Goal: Task Accomplishment & Management: Complete application form

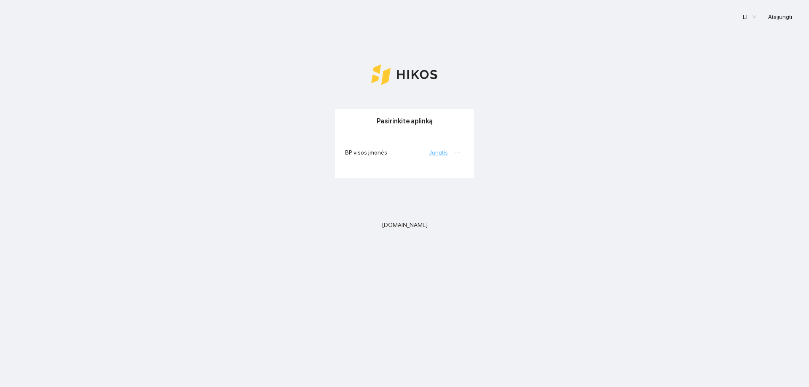
click at [436, 150] on link "Jungtis" at bounding box center [438, 152] width 19 height 7
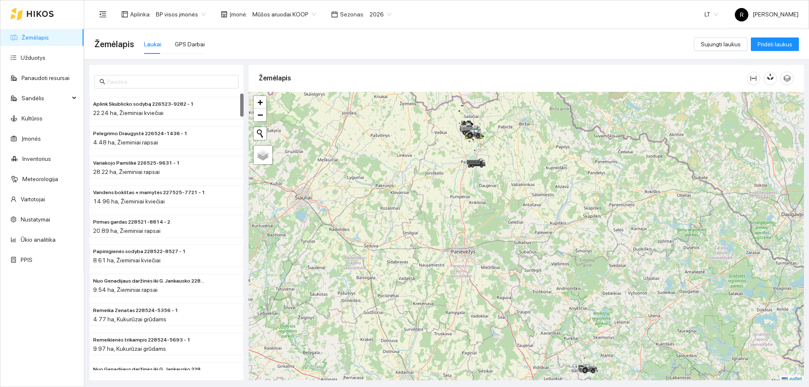
scroll to position [3, 0]
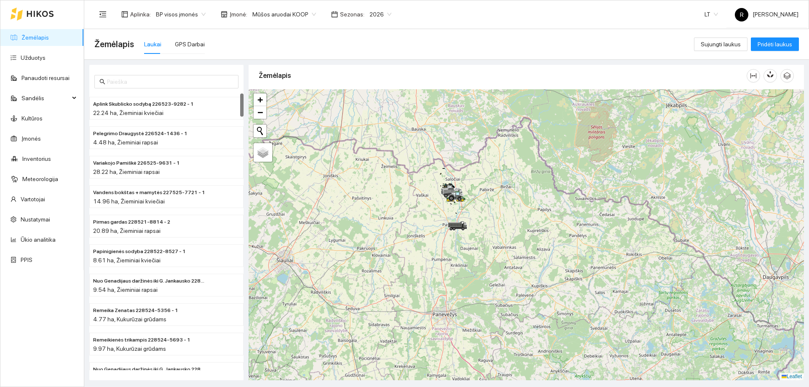
drag, startPoint x: 455, startPoint y: 163, endPoint x: 433, endPoint y: 248, distance: 87.5
click at [433, 248] on div at bounding box center [525, 234] width 555 height 291
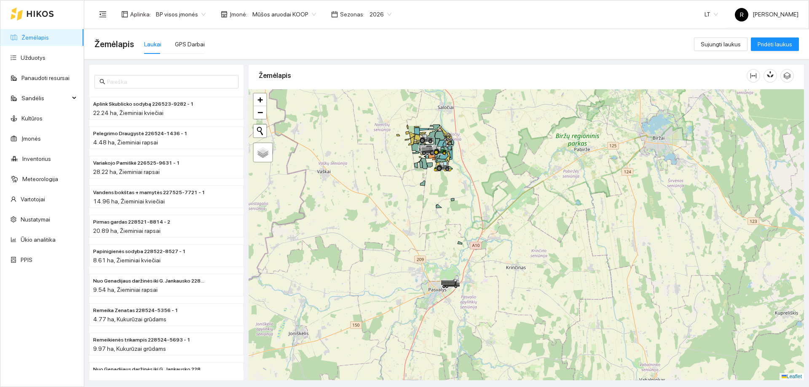
drag, startPoint x: 437, startPoint y: 257, endPoint x: 464, endPoint y: 291, distance: 43.2
click at [465, 309] on div at bounding box center [525, 234] width 555 height 291
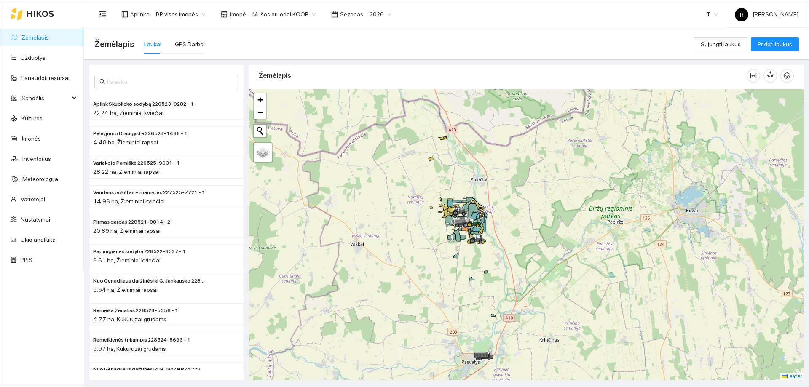
drag, startPoint x: 455, startPoint y: 244, endPoint x: 461, endPoint y: 264, distance: 21.4
click at [461, 264] on div at bounding box center [525, 234] width 555 height 291
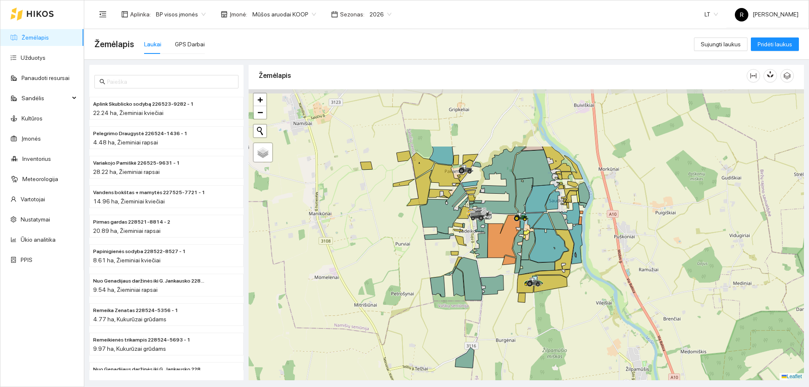
drag, startPoint x: 467, startPoint y: 211, endPoint x: 502, endPoint y: 297, distance: 93.1
click at [502, 297] on div at bounding box center [525, 234] width 555 height 291
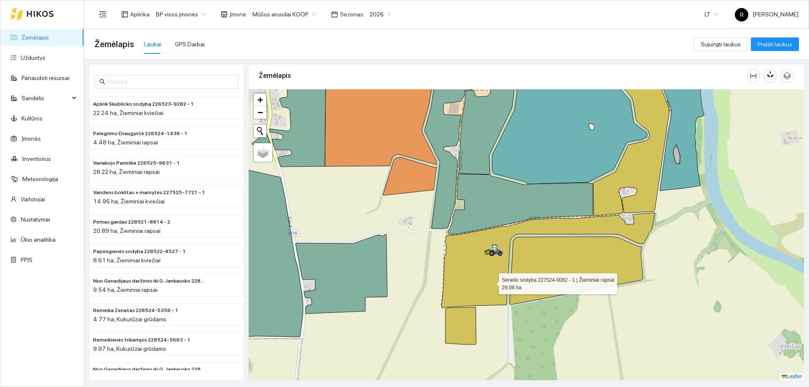
drag, startPoint x: 489, startPoint y: 278, endPoint x: 493, endPoint y: 281, distance: 5.5
click at [492, 282] on icon at bounding box center [547, 260] width 213 height 95
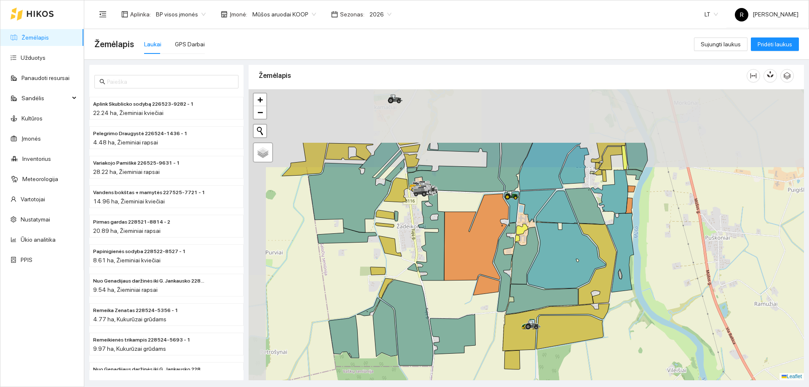
drag, startPoint x: 485, startPoint y: 237, endPoint x: 532, endPoint y: 302, distance: 79.6
click at [532, 302] on icon at bounding box center [541, 299] width 72 height 30
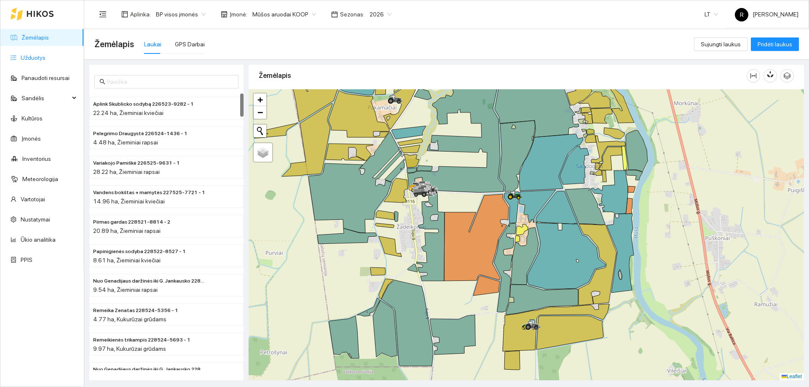
click at [32, 60] on link "Užduotys" at bounding box center [33, 57] width 25 height 7
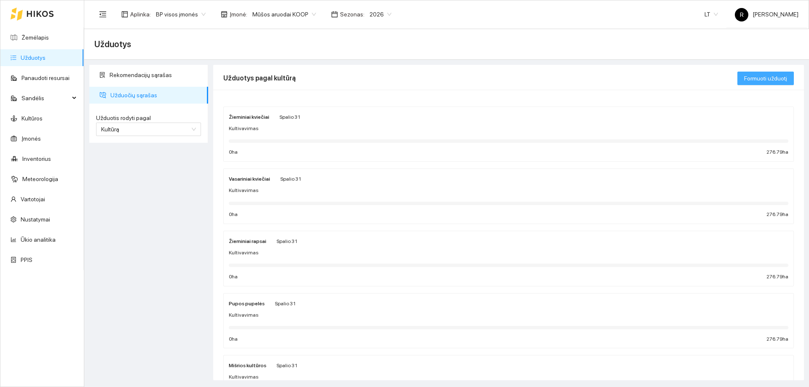
click at [757, 72] on button "Formuoti užduotį" at bounding box center [765, 78] width 56 height 13
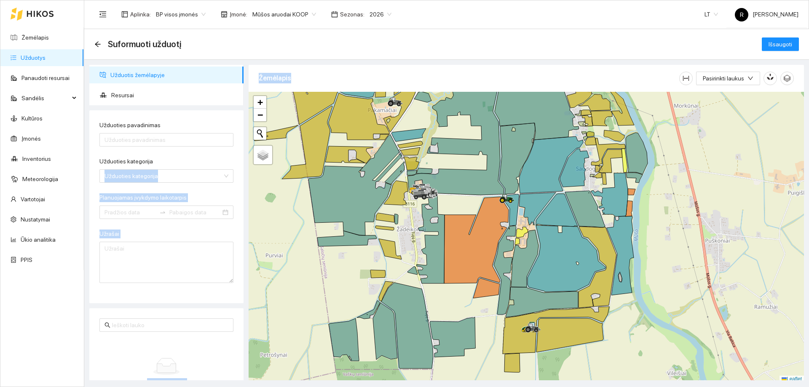
drag, startPoint x: 230, startPoint y: 151, endPoint x: 247, endPoint y: 211, distance: 62.1
click at [247, 211] on div "Užduotis žemėlapyje Resursai Užduoties pavadinimas Užduoties kategorija Užduoti…" at bounding box center [444, 220] width 724 height 321
click at [127, 139] on input "Užduoties pavadinimas" at bounding box center [166, 139] width 134 height 13
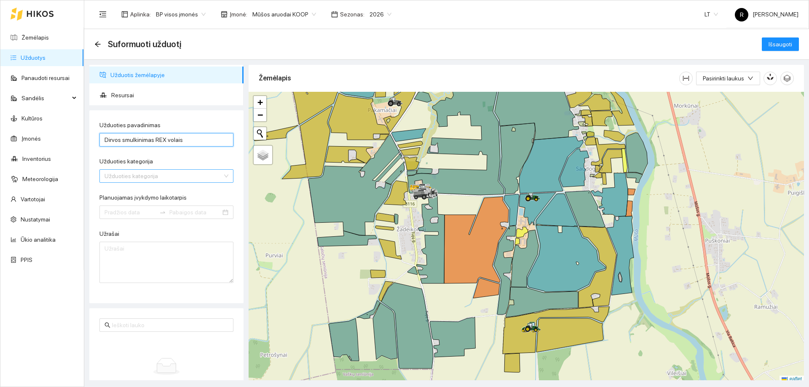
type input "Dirvos smulkinimas REX volais"
click at [136, 181] on input "Užduoties kategorija" at bounding box center [163, 176] width 118 height 13
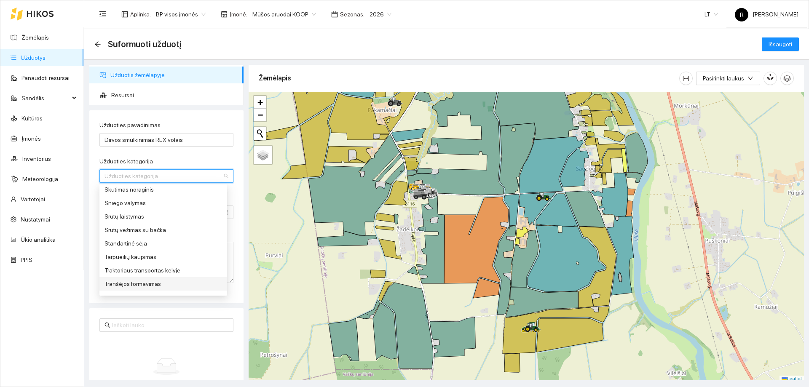
scroll to position [463, 0]
click at [123, 270] on div "Volavimas" at bounding box center [163, 268] width 118 height 9
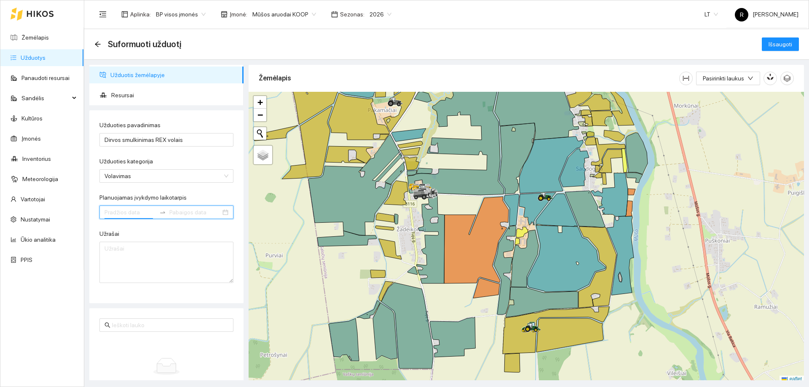
click at [144, 213] on input "Planuojamas įvykdymo laikotarpis" at bounding box center [129, 212] width 51 height 9
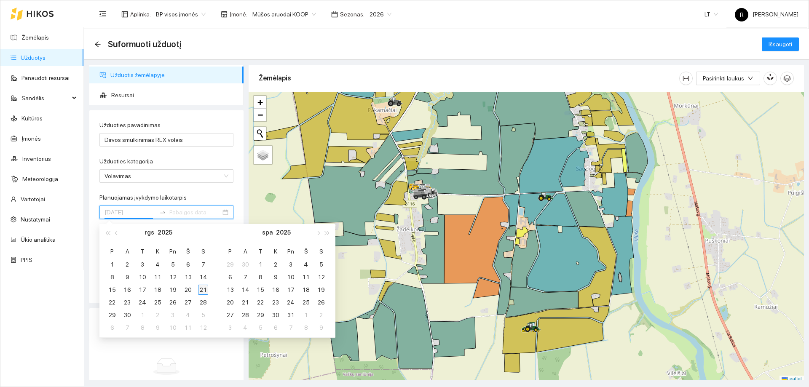
type input "2025-09-21"
click at [200, 289] on div "21" at bounding box center [203, 290] width 10 height 10
type input "2025-09-28"
type input "2025-10-31"
drag, startPoint x: 291, startPoint y: 316, endPoint x: 296, endPoint y: 316, distance: 4.6
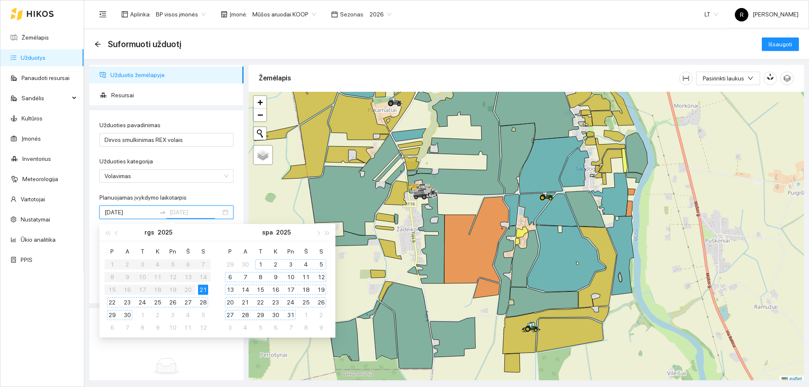
click at [292, 316] on div "31" at bounding box center [291, 315] width 10 height 10
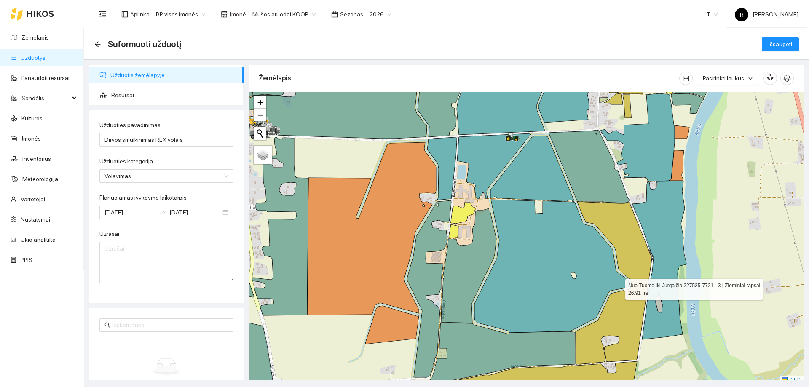
scroll to position [3, 0]
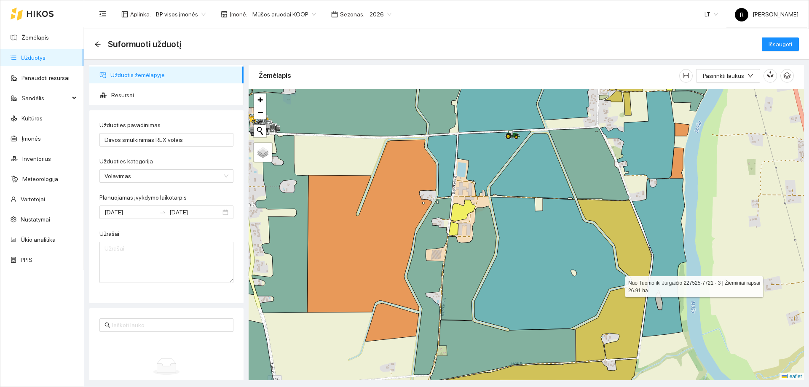
click at [632, 251] on icon at bounding box center [613, 280] width 76 height 163
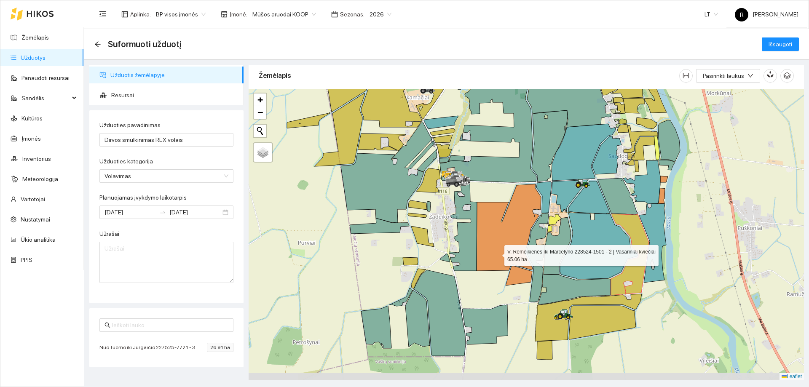
drag, startPoint x: 497, startPoint y: 293, endPoint x: 478, endPoint y: 182, distance: 112.5
click at [478, 184] on icon at bounding box center [508, 227] width 64 height 87
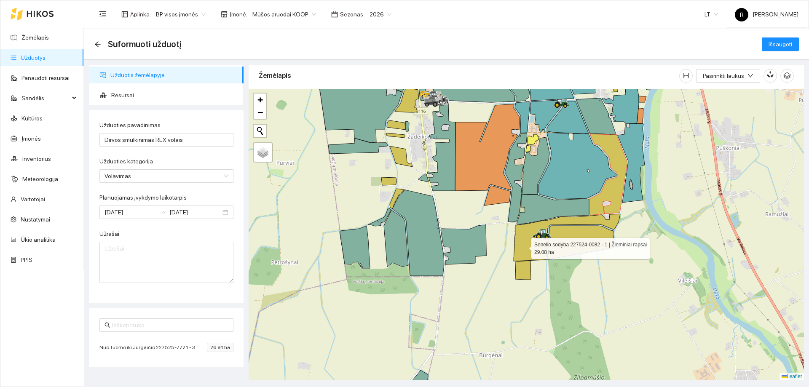
click at [524, 246] on icon at bounding box center [566, 237] width 107 height 47
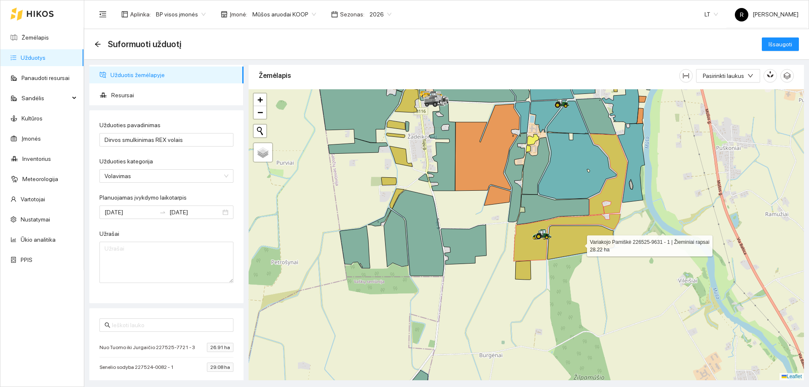
click at [580, 243] on icon at bounding box center [580, 243] width 67 height 34
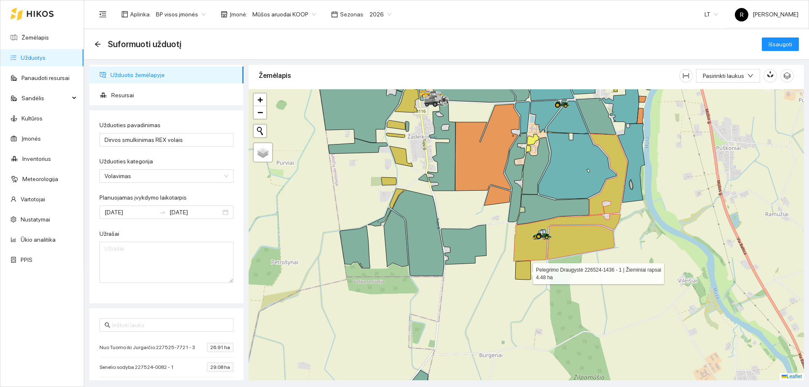
click at [525, 271] on icon at bounding box center [523, 270] width 16 height 19
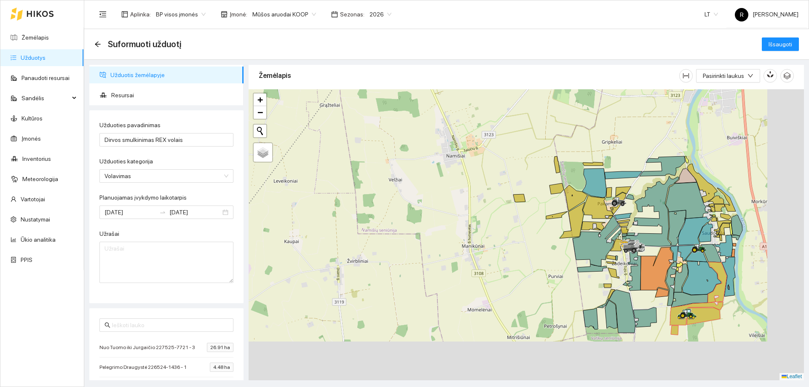
drag, startPoint x: 543, startPoint y: 281, endPoint x: 457, endPoint y: 188, distance: 126.4
click at [457, 188] on div at bounding box center [525, 234] width 555 height 291
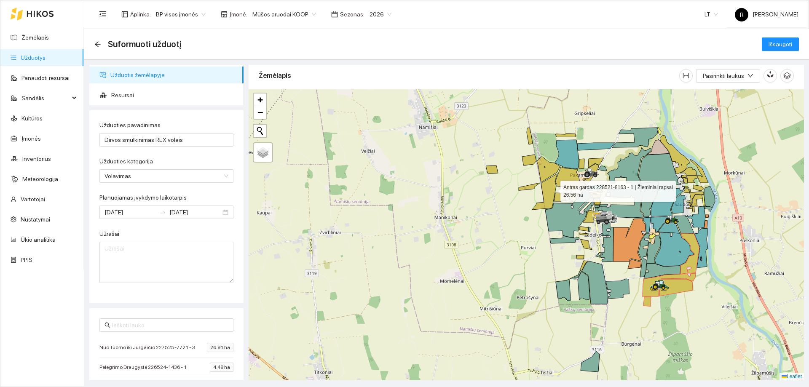
click at [553, 189] on icon at bounding box center [544, 192] width 25 height 36
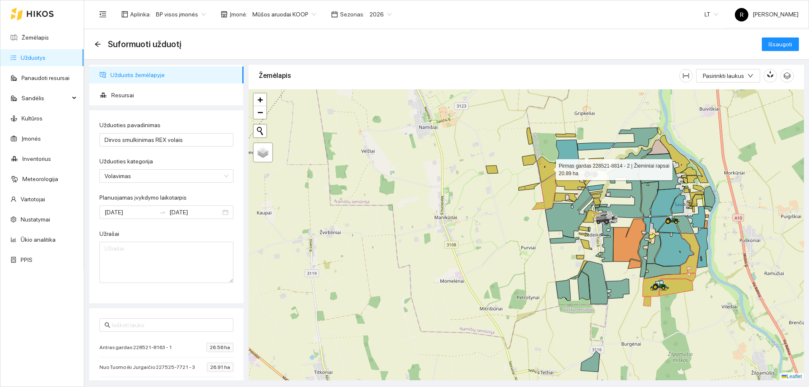
click at [548, 168] on icon at bounding box center [548, 170] width 23 height 26
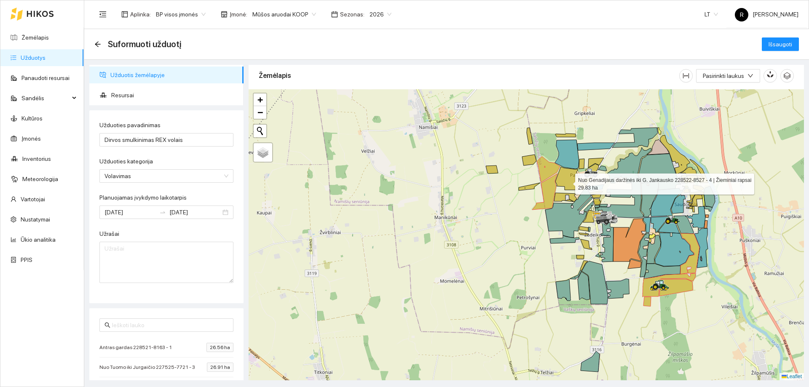
click at [569, 182] on icon at bounding box center [570, 178] width 31 height 23
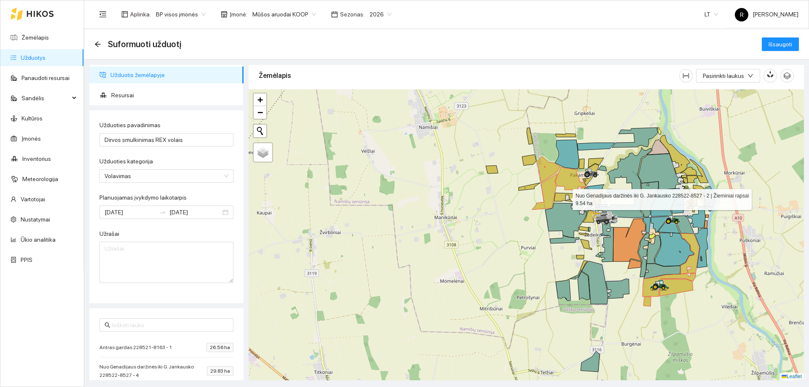
click at [560, 198] on icon at bounding box center [566, 197] width 24 height 9
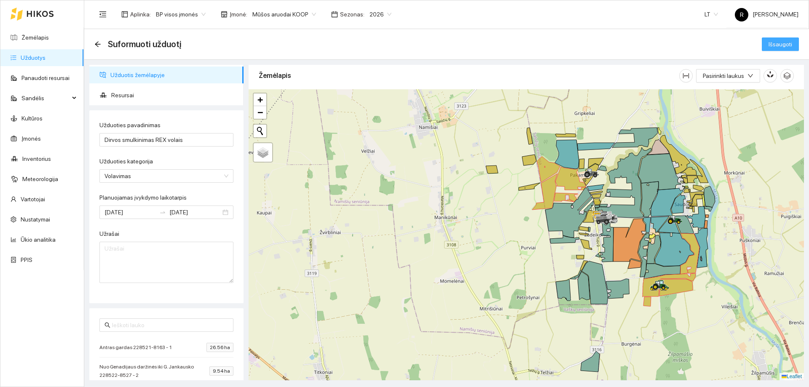
click at [788, 45] on span "Išsaugoti" at bounding box center [780, 44] width 24 height 9
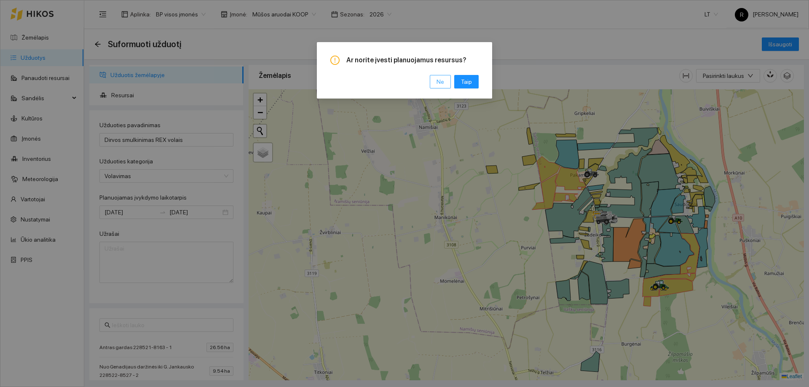
click at [439, 83] on span "Ne" at bounding box center [440, 81] width 8 height 9
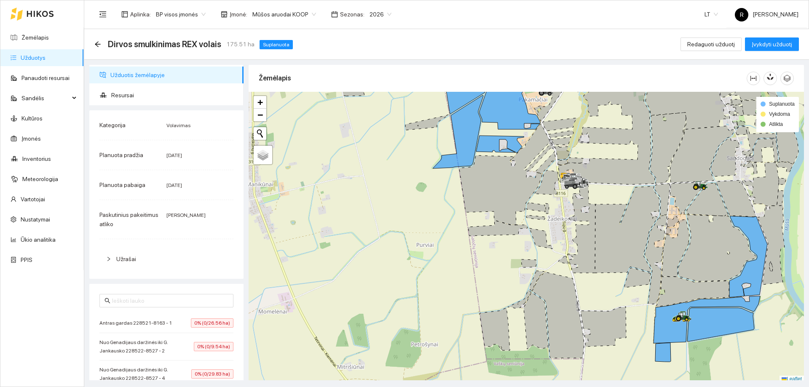
scroll to position [3, 0]
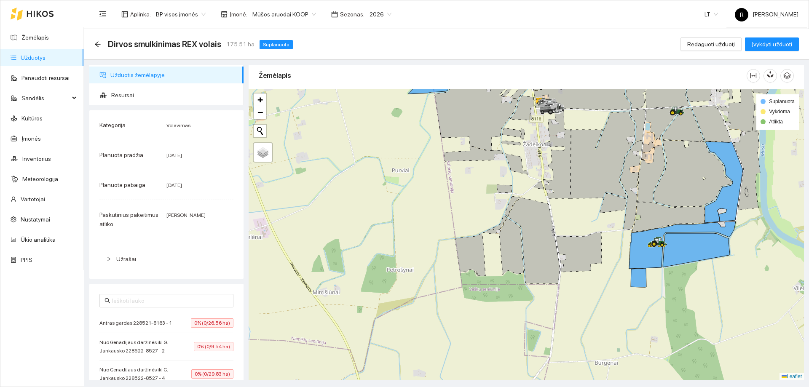
drag, startPoint x: 598, startPoint y: 254, endPoint x: 555, endPoint y: 126, distance: 135.2
click at [570, 126] on icon at bounding box center [602, 155] width 64 height 87
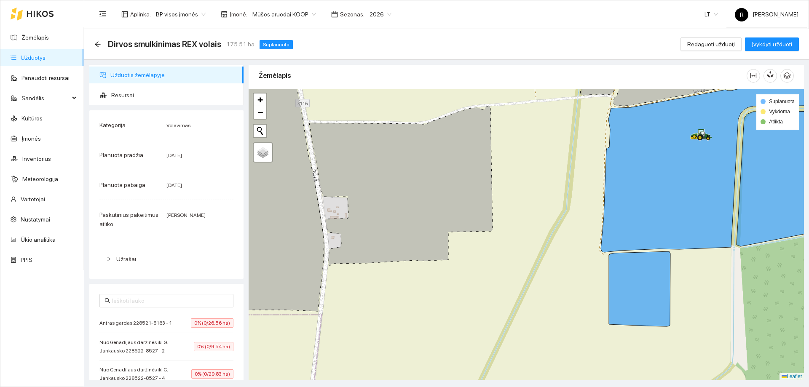
click at [34, 59] on link "Užduotys" at bounding box center [33, 57] width 25 height 7
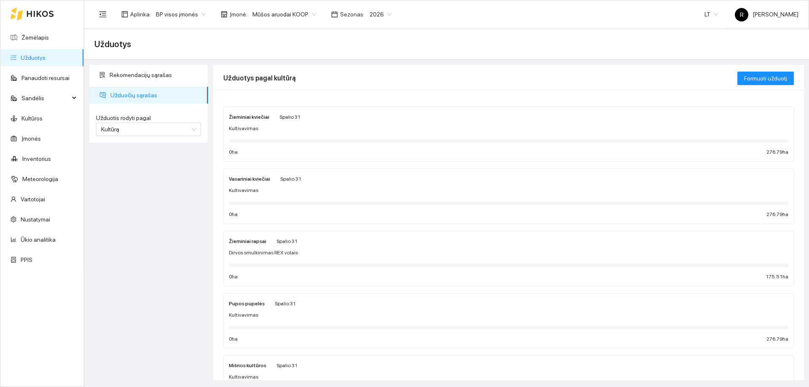
click at [250, 114] on strong "Žieminiai kviečiai" at bounding box center [249, 117] width 40 height 6
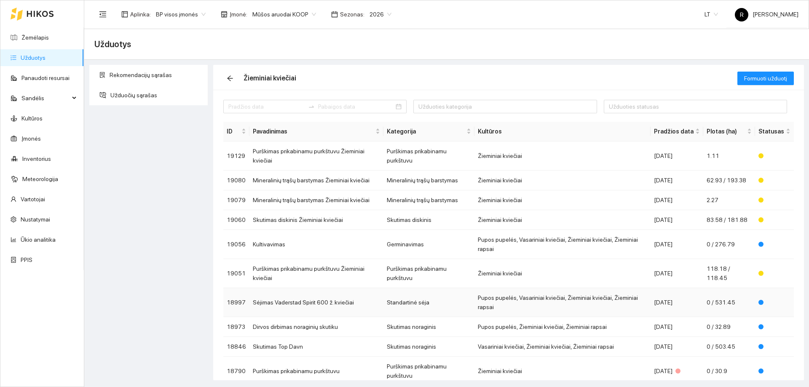
click at [411, 288] on td "Standartinė sėja" at bounding box center [428, 302] width 91 height 29
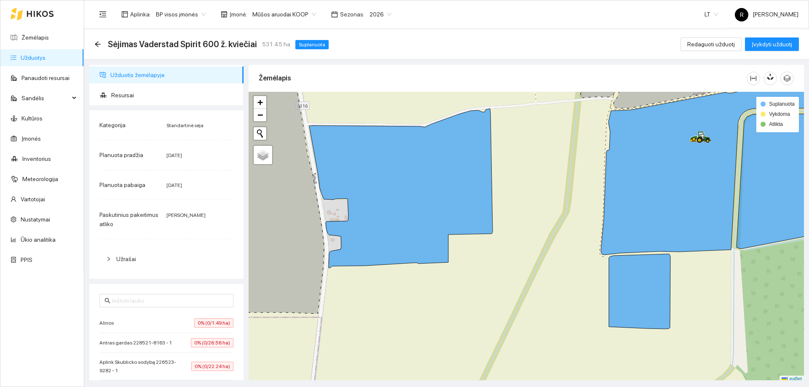
scroll to position [3, 0]
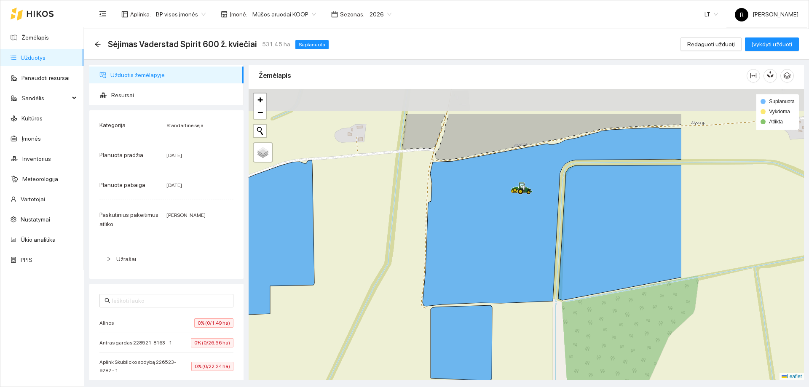
drag, startPoint x: 536, startPoint y: 267, endPoint x: 371, endPoint y: 368, distance: 193.5
click at [370, 365] on div at bounding box center [525, 234] width 555 height 291
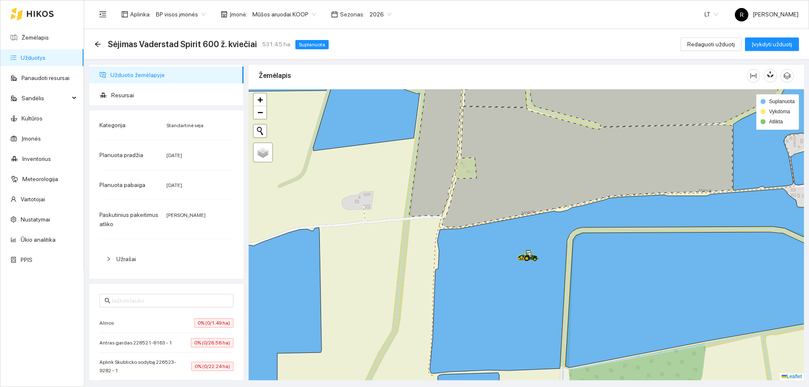
drag, startPoint x: 417, startPoint y: 231, endPoint x: 395, endPoint y: 313, distance: 84.4
click at [396, 313] on div at bounding box center [525, 234] width 555 height 291
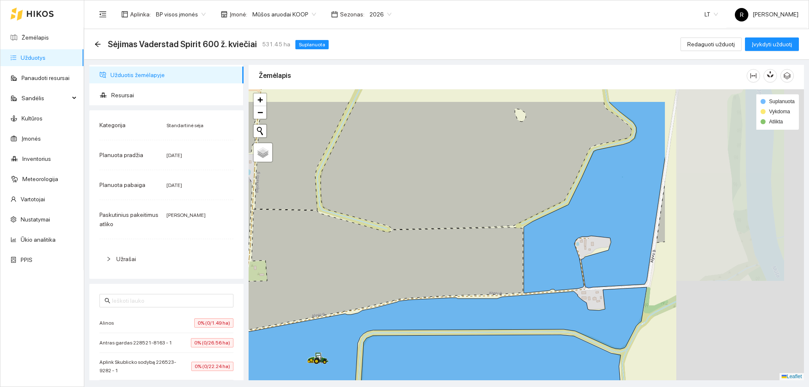
drag, startPoint x: 612, startPoint y: 230, endPoint x: 422, endPoint y: 271, distance: 195.2
click at [422, 271] on icon at bounding box center [377, 269] width 290 height 120
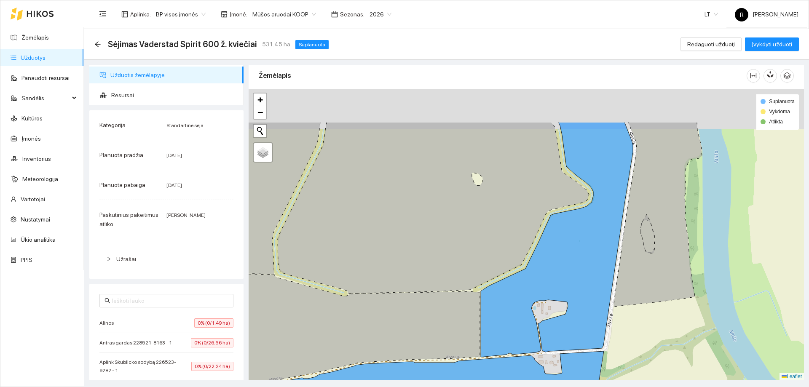
drag, startPoint x: 499, startPoint y: 194, endPoint x: 457, endPoint y: 265, distance: 82.7
click at [457, 265] on icon at bounding box center [433, 207] width 311 height 171
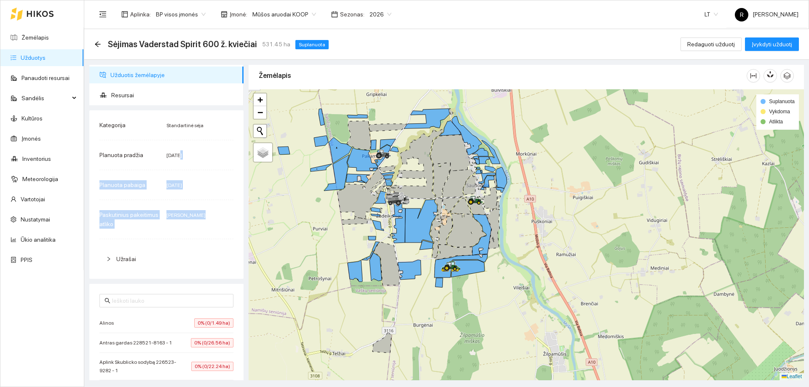
drag, startPoint x: 187, startPoint y: 235, endPoint x: 178, endPoint y: 149, distance: 87.3
click at [178, 149] on div "Kategorija Standartinė sėja Planuota pradžia 2025-09-11 Planuota pabaiga 2025-1…" at bounding box center [166, 194] width 154 height 168
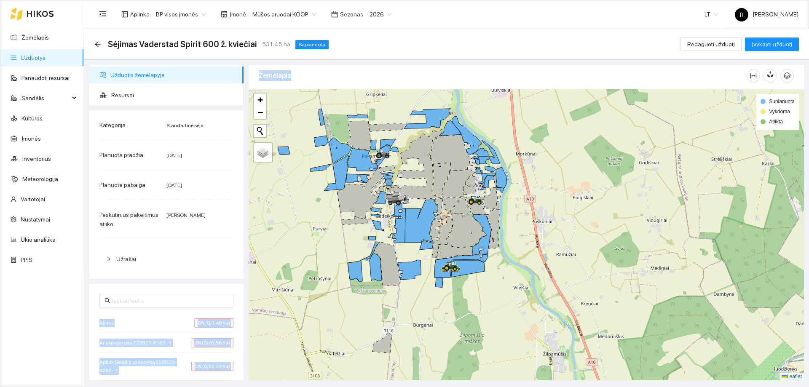
drag, startPoint x: 237, startPoint y: 254, endPoint x: 255, endPoint y: 199, distance: 57.5
click at [255, 199] on div "Užduotis žemėlapyje Resursai Kategorija Standartinė sėja Planuota pradžia 2025-…" at bounding box center [444, 220] width 724 height 321
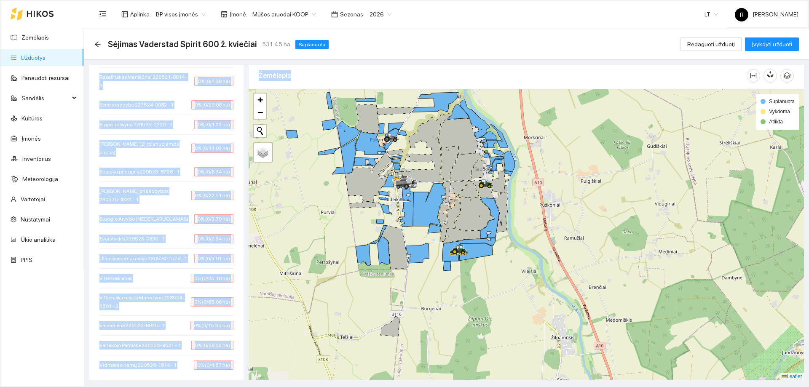
scroll to position [1137, 0]
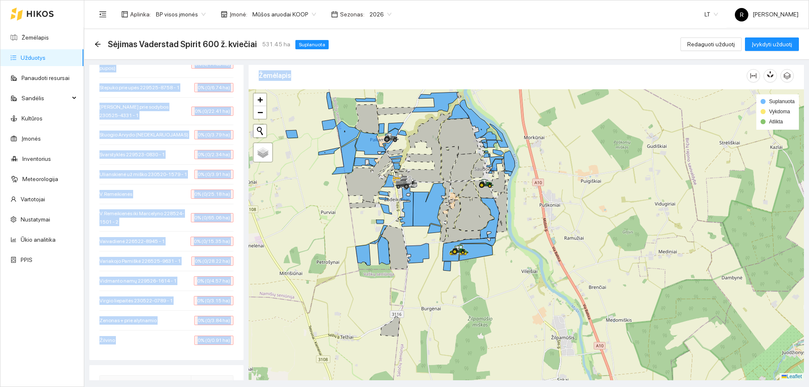
click at [641, 227] on div at bounding box center [525, 234] width 555 height 291
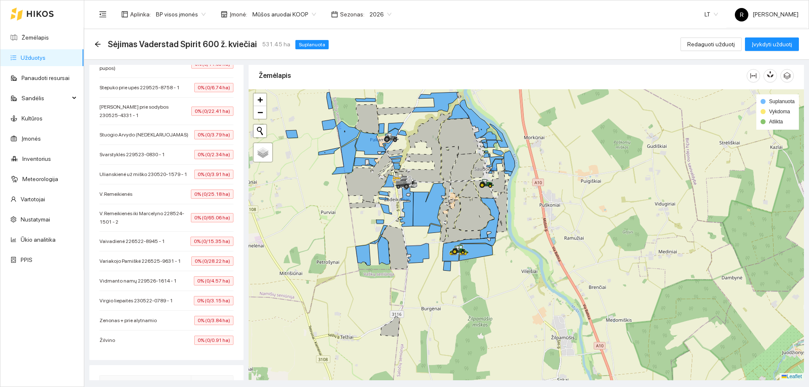
click at [605, 35] on div "Sėjimas Vaderstad Spirit 600 ž. kviečiai 531.45 ha Suplanuota Redaguoti užduotį…" at bounding box center [446, 44] width 724 height 31
click at [26, 259] on link "PPIS" at bounding box center [27, 259] width 12 height 7
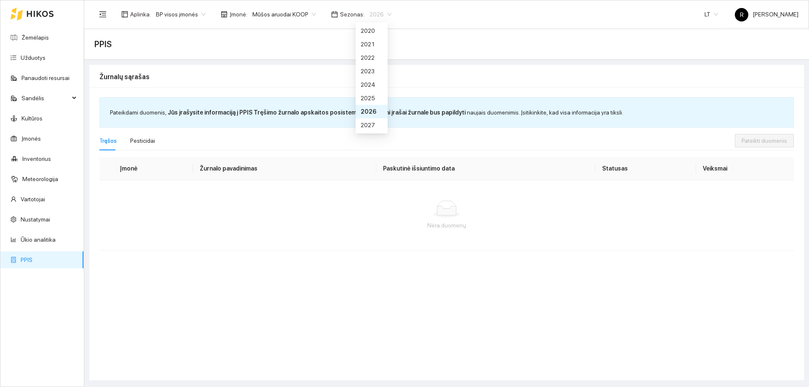
click at [382, 16] on span "2026" at bounding box center [380, 14] width 22 height 13
click at [372, 97] on div "2025" at bounding box center [372, 98] width 22 height 9
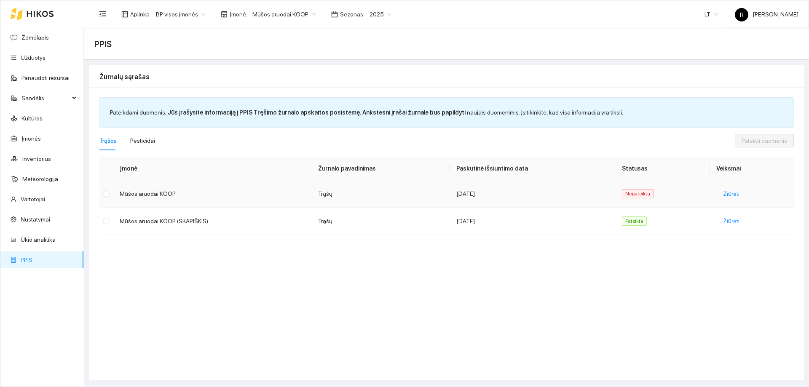
click at [642, 192] on span "Nepateikta" at bounding box center [638, 193] width 32 height 9
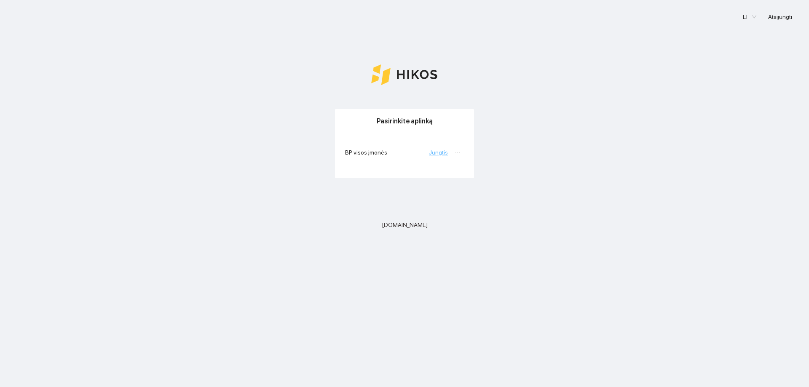
click at [444, 151] on link "Jungtis" at bounding box center [438, 152] width 19 height 7
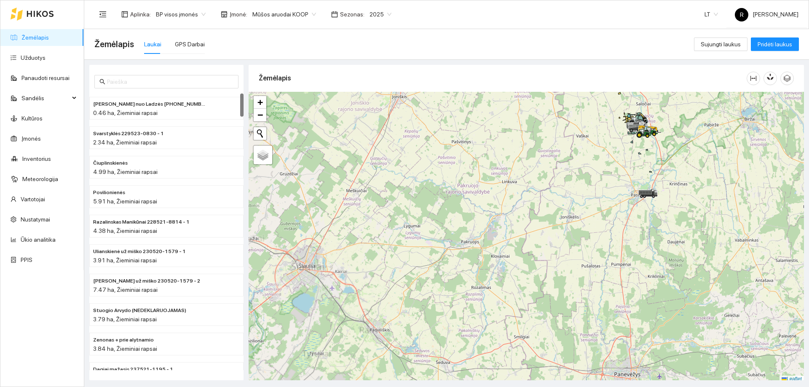
scroll to position [3, 0]
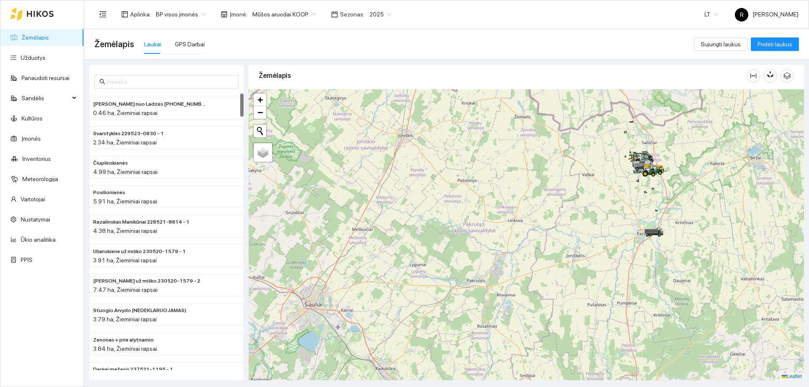
drag, startPoint x: 354, startPoint y: 123, endPoint x: 368, endPoint y: 180, distance: 58.5
click at [362, 180] on div at bounding box center [525, 234] width 555 height 291
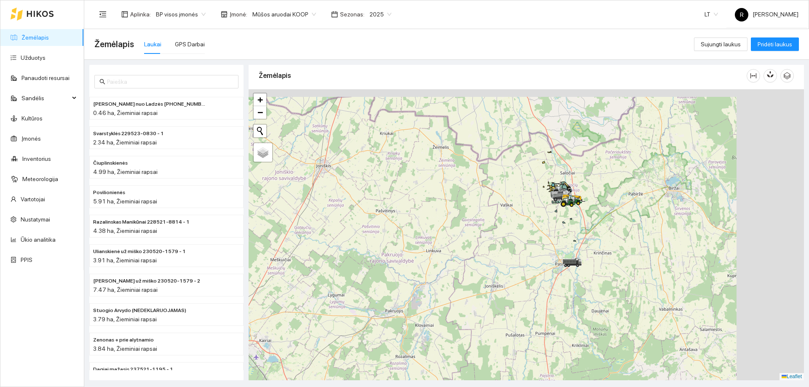
drag, startPoint x: 625, startPoint y: 183, endPoint x: 477, endPoint y: 205, distance: 149.4
click at [477, 205] on div at bounding box center [525, 234] width 555 height 291
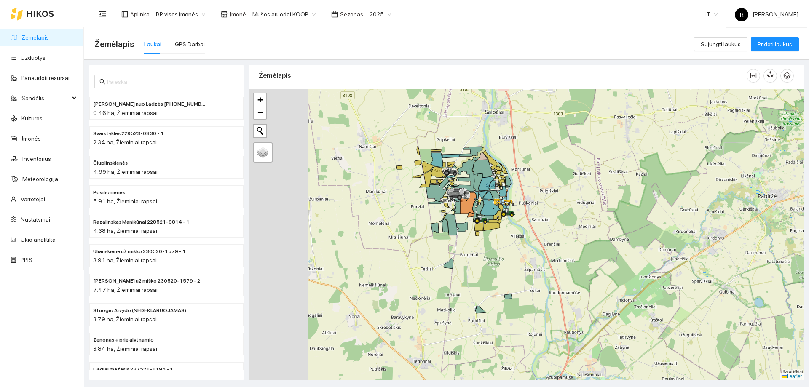
drag, startPoint x: 446, startPoint y: 189, endPoint x: 575, endPoint y: 179, distance: 130.1
click at [575, 179] on div at bounding box center [525, 234] width 555 height 291
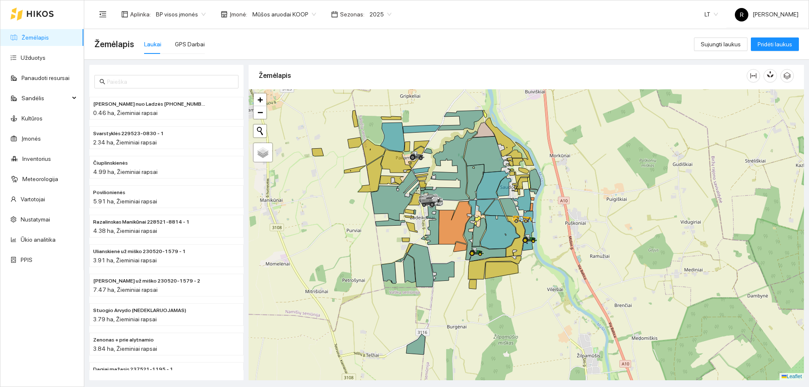
drag, startPoint x: 428, startPoint y: 176, endPoint x: 457, endPoint y: 196, distance: 35.2
click at [457, 196] on icon at bounding box center [448, 165] width 56 height 70
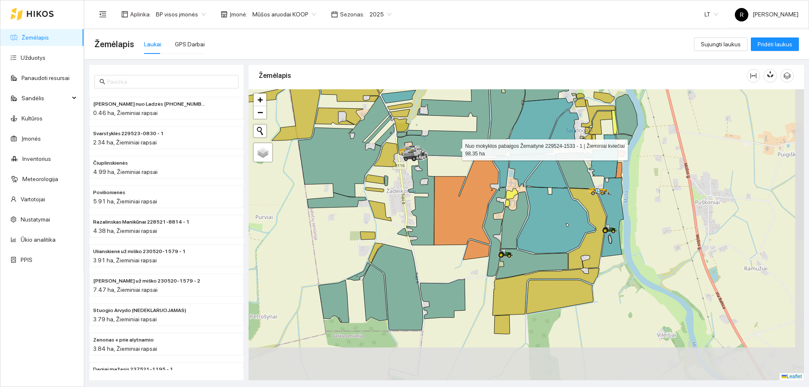
drag, startPoint x: 473, startPoint y: 202, endPoint x: 455, endPoint y: 148, distance: 56.9
click at [455, 148] on icon at bounding box center [453, 87] width 112 height 140
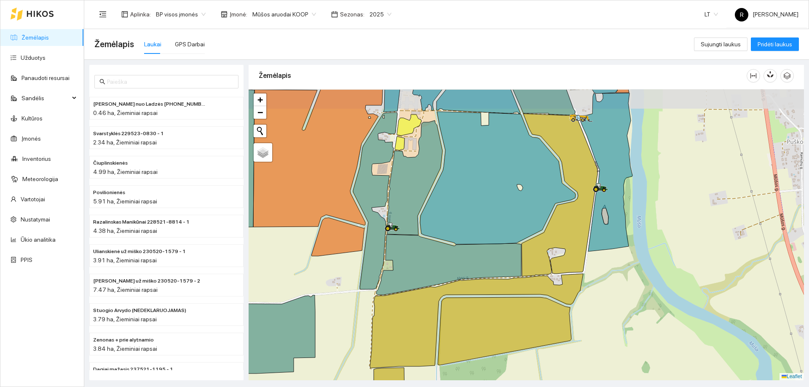
drag, startPoint x: 610, startPoint y: 245, endPoint x: 618, endPoint y: 280, distance: 35.9
click at [617, 279] on div at bounding box center [525, 234] width 555 height 291
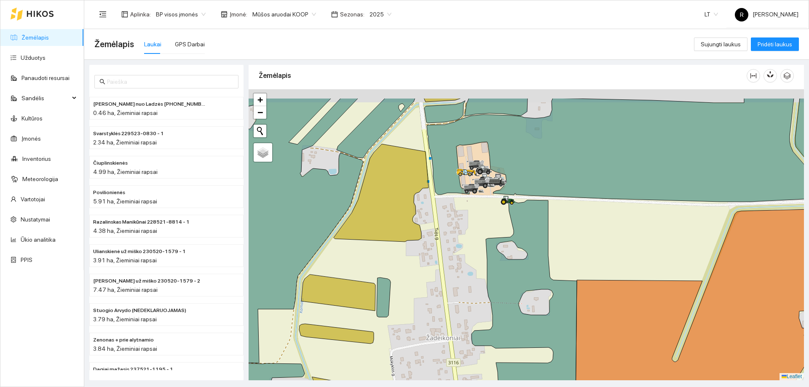
drag, startPoint x: 524, startPoint y: 198, endPoint x: 502, endPoint y: 230, distance: 38.2
click at [504, 230] on div at bounding box center [525, 234] width 555 height 291
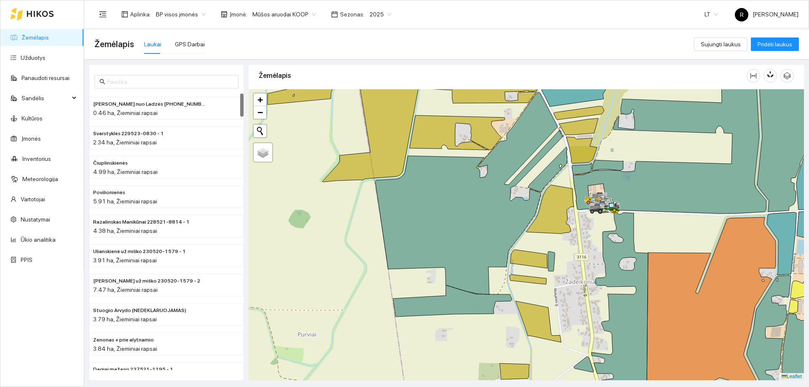
drag, startPoint x: 693, startPoint y: 72, endPoint x: 597, endPoint y: 61, distance: 96.3
click at [597, 61] on div "Paškevičiaus Felikso nuo Ladzės [PHONE_NUMBER] - 2 0.46 ha, Žieminiai rapsai Sv…" at bounding box center [444, 220] width 724 height 321
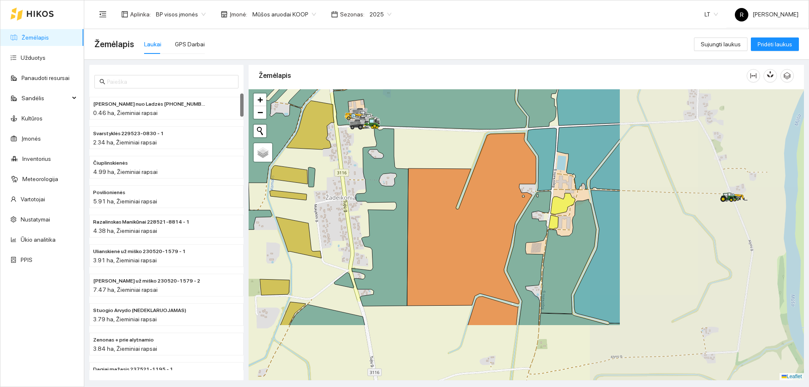
drag, startPoint x: 634, startPoint y: 288, endPoint x: 372, endPoint y: 134, distance: 303.4
click at [372, 134] on icon at bounding box center [380, 217] width 56 height 178
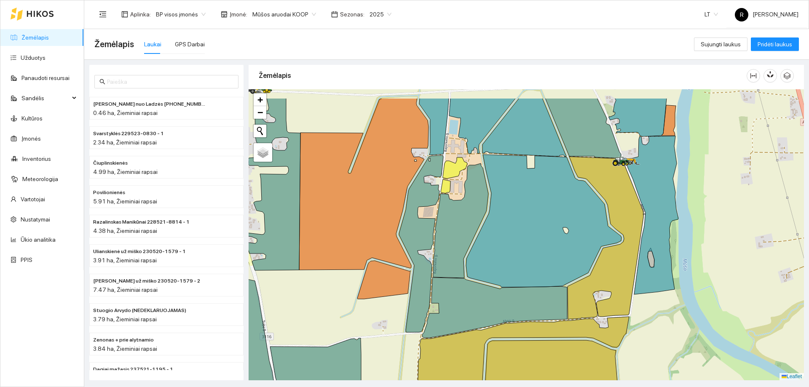
drag, startPoint x: 489, startPoint y: 200, endPoint x: 414, endPoint y: 238, distance: 84.6
click at [414, 238] on icon at bounding box center [421, 243] width 44 height 177
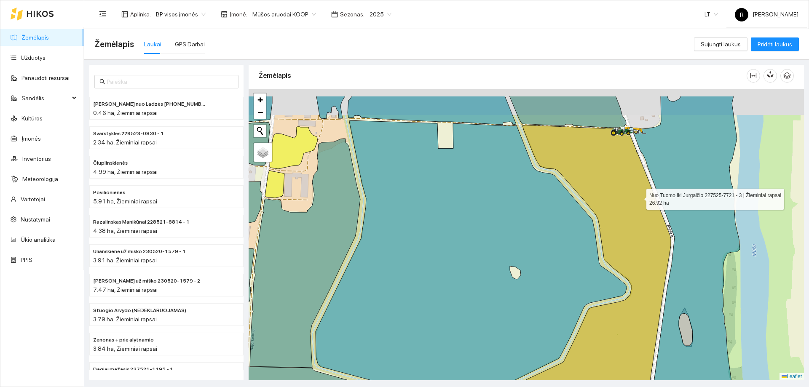
drag, startPoint x: 636, startPoint y: 187, endPoint x: 663, endPoint y: 257, distance: 75.5
click at [663, 257] on icon at bounding box center [594, 285] width 152 height 321
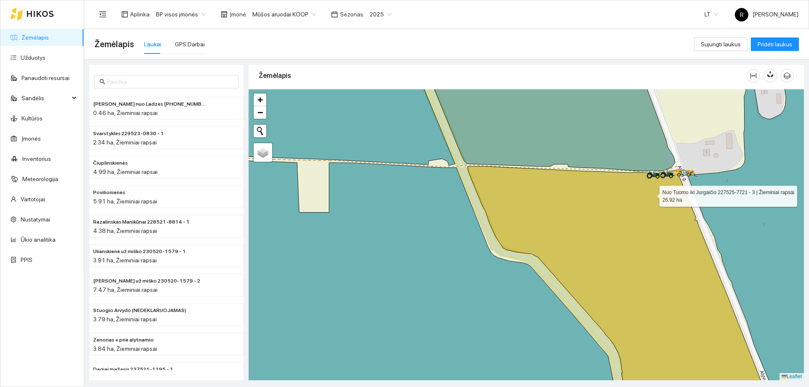
click at [652, 194] on icon at bounding box center [616, 287] width 297 height 243
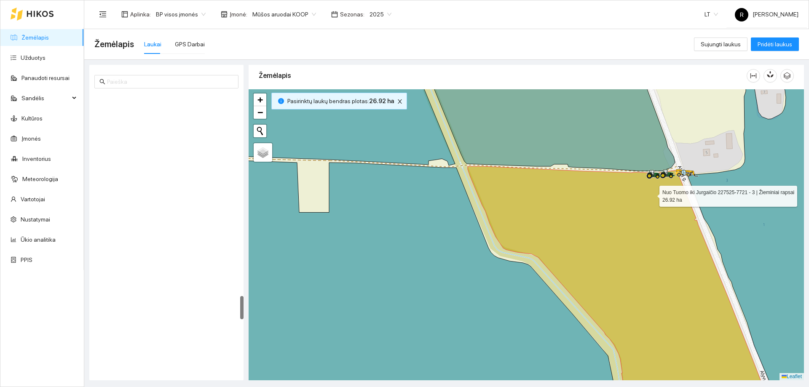
scroll to position [2412, 0]
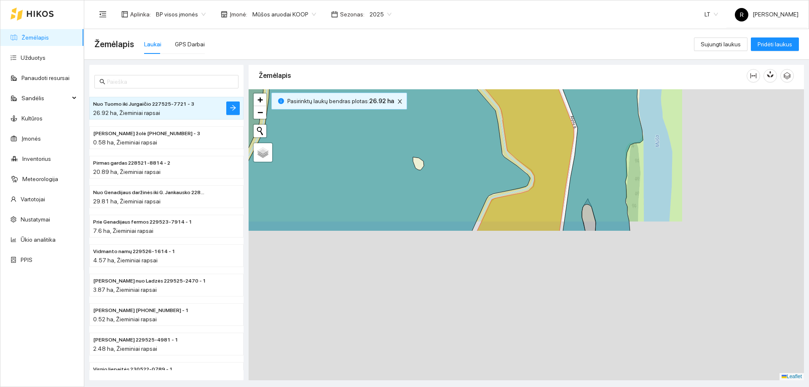
drag, startPoint x: 655, startPoint y: 234, endPoint x: 454, endPoint y: -27, distance: 328.6
click at [454, 0] on html "Žemėlapis Užduotys Panaudoti resursai Sandėlis Kultūros Įmonės Inventorius Mete…" at bounding box center [404, 193] width 809 height 387
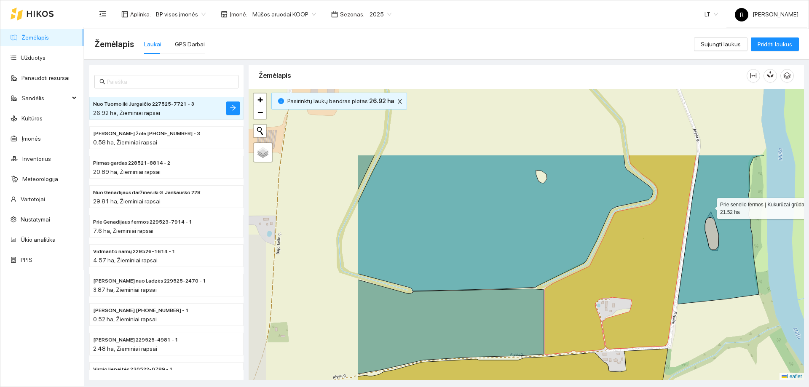
drag, startPoint x: 558, startPoint y: 121, endPoint x: 715, endPoint y: 235, distance: 193.3
click at [715, 235] on icon at bounding box center [721, 229] width 86 height 149
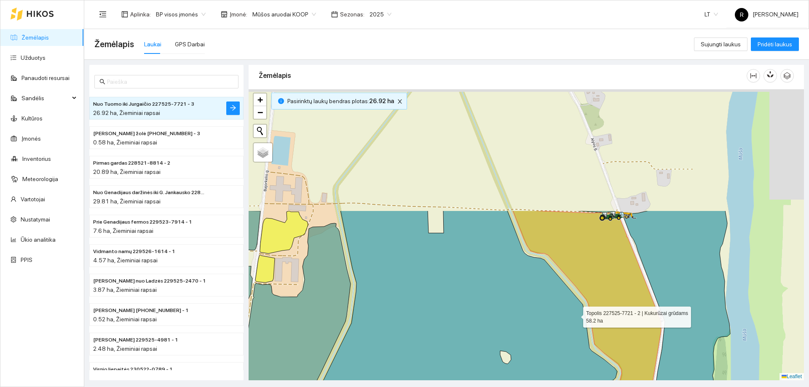
drag, startPoint x: 619, startPoint y: 160, endPoint x: 577, endPoint y: 311, distance: 156.4
click at [577, 311] on icon at bounding box center [461, 341] width 311 height 261
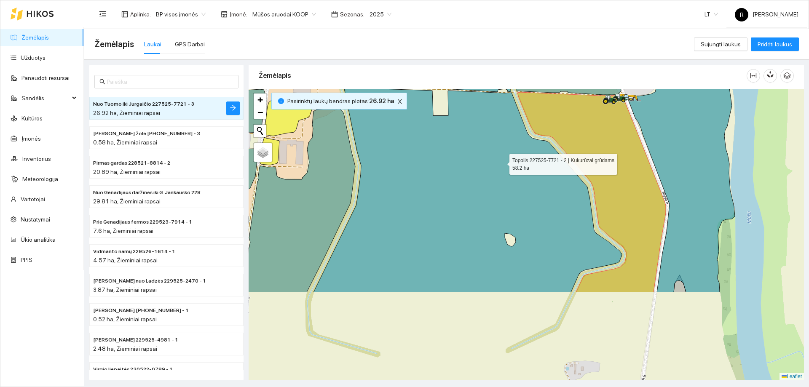
drag, startPoint x: 497, startPoint y: 280, endPoint x: 503, endPoint y: 160, distance: 120.6
click at [502, 162] on icon at bounding box center [467, 190] width 308 height 205
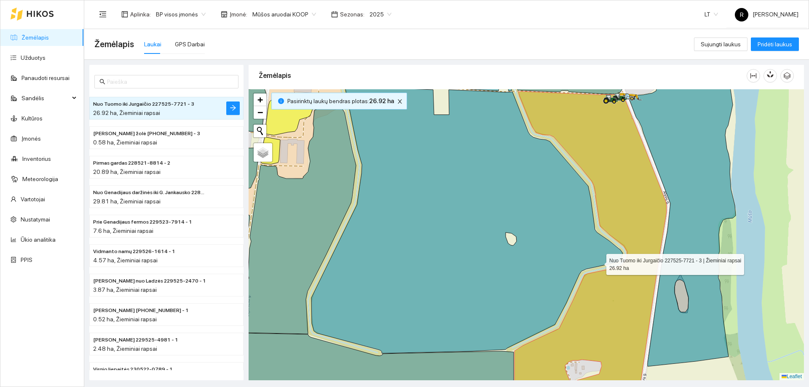
click at [618, 211] on icon at bounding box center [590, 250] width 152 height 318
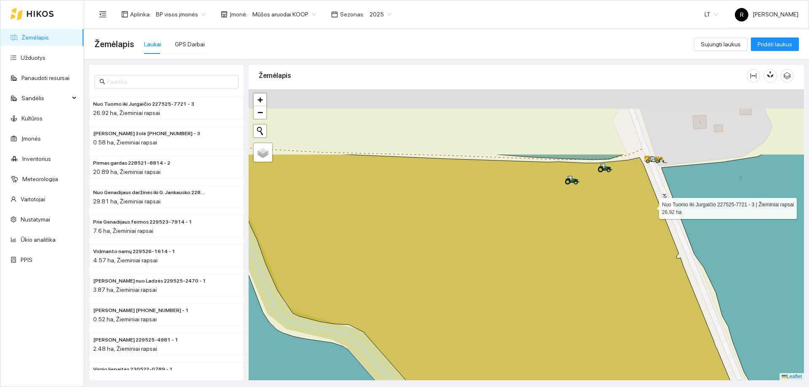
drag, startPoint x: 645, startPoint y: 185, endPoint x: 652, endPoint y: 217, distance: 33.3
click at [652, 217] on icon at bounding box center [500, 329] width 557 height 350
